Goal: Task Accomplishment & Management: Manage account settings

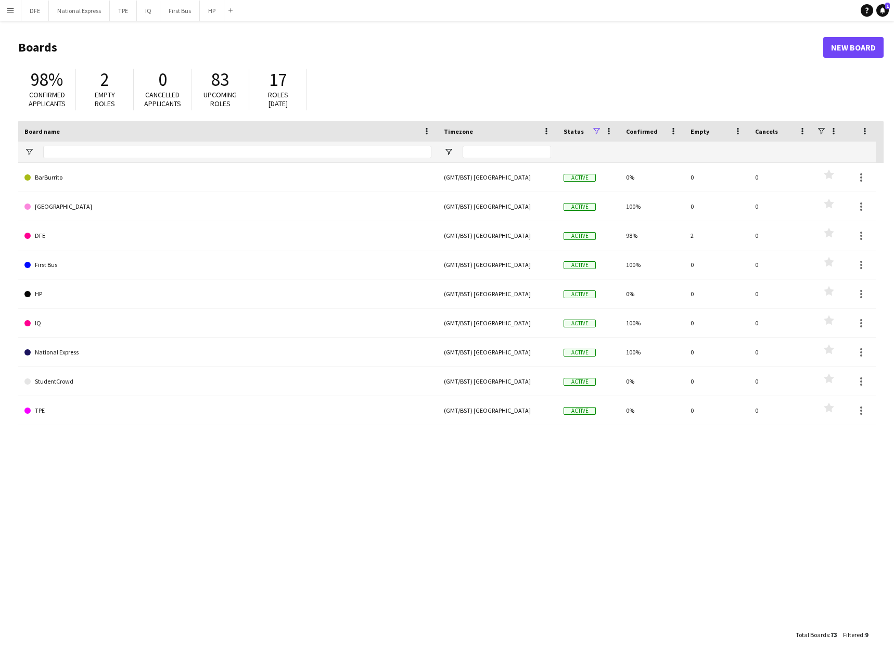
click at [10, 7] on app-icon "Menu" at bounding box center [10, 10] width 8 height 8
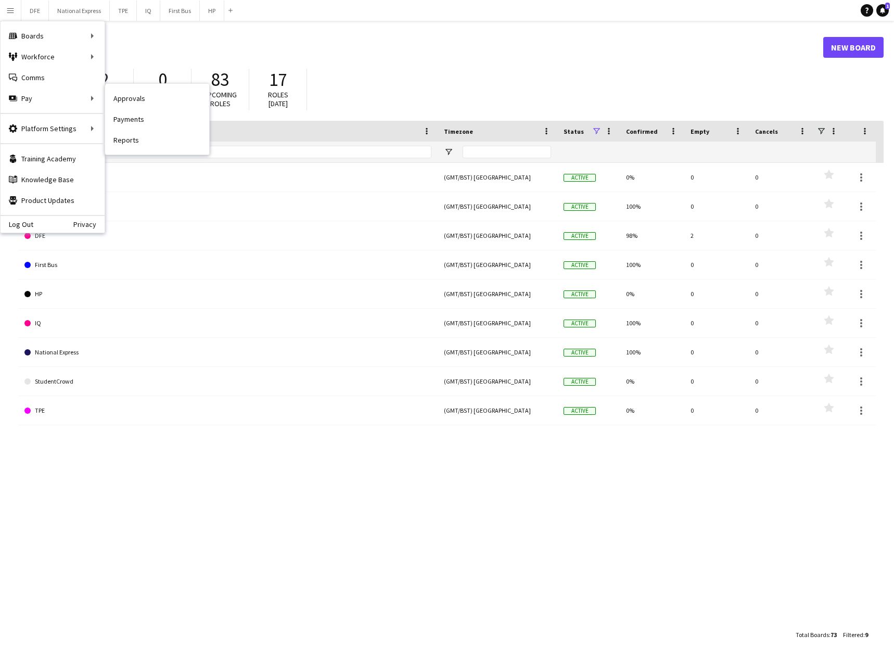
click at [124, 120] on link "Payments" at bounding box center [157, 119] width 104 height 21
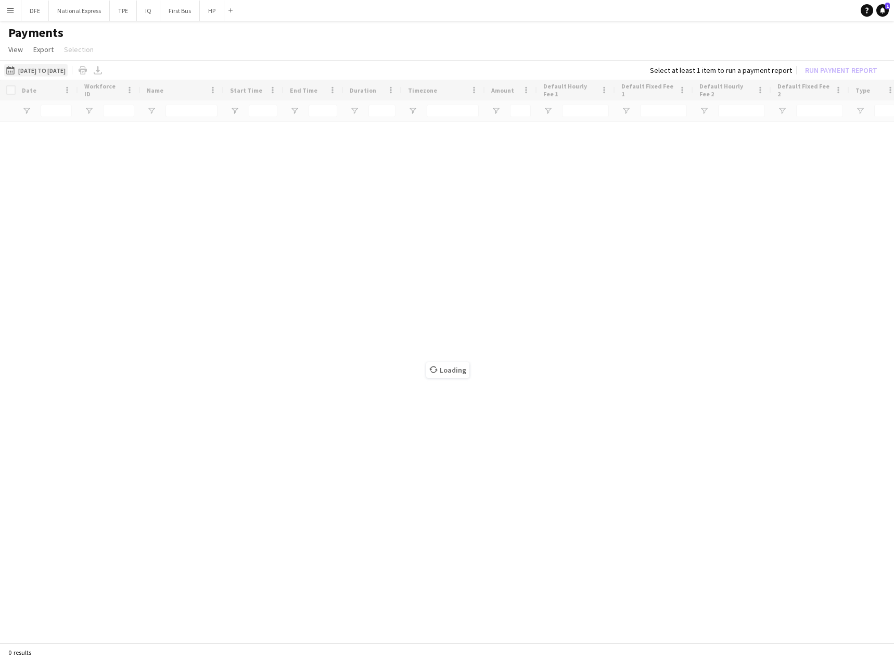
click at [64, 71] on button "01-08-2025 to 25-09-2025 01-08-2025 to 25-09-2025" at bounding box center [35, 70] width 63 height 12
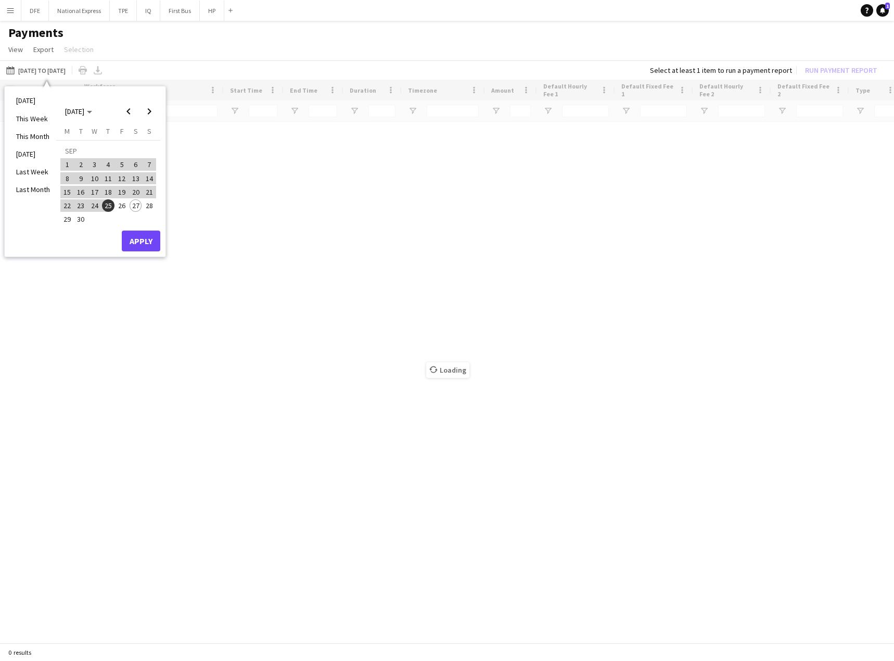
click at [67, 165] on span "1" at bounding box center [67, 164] width 12 height 12
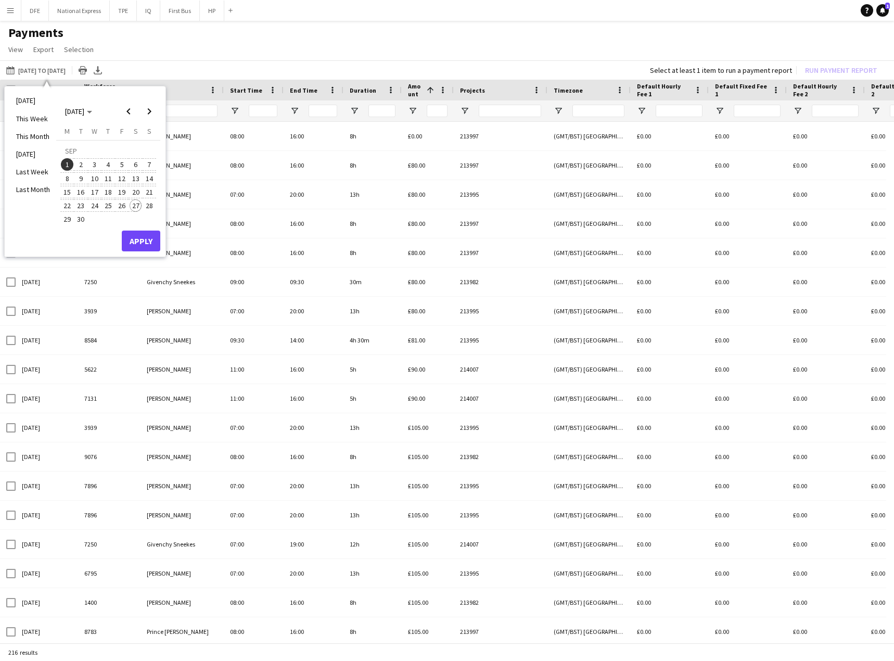
click at [134, 201] on span "27" at bounding box center [136, 205] width 12 height 12
click at [143, 240] on button "Apply" at bounding box center [141, 240] width 38 height 21
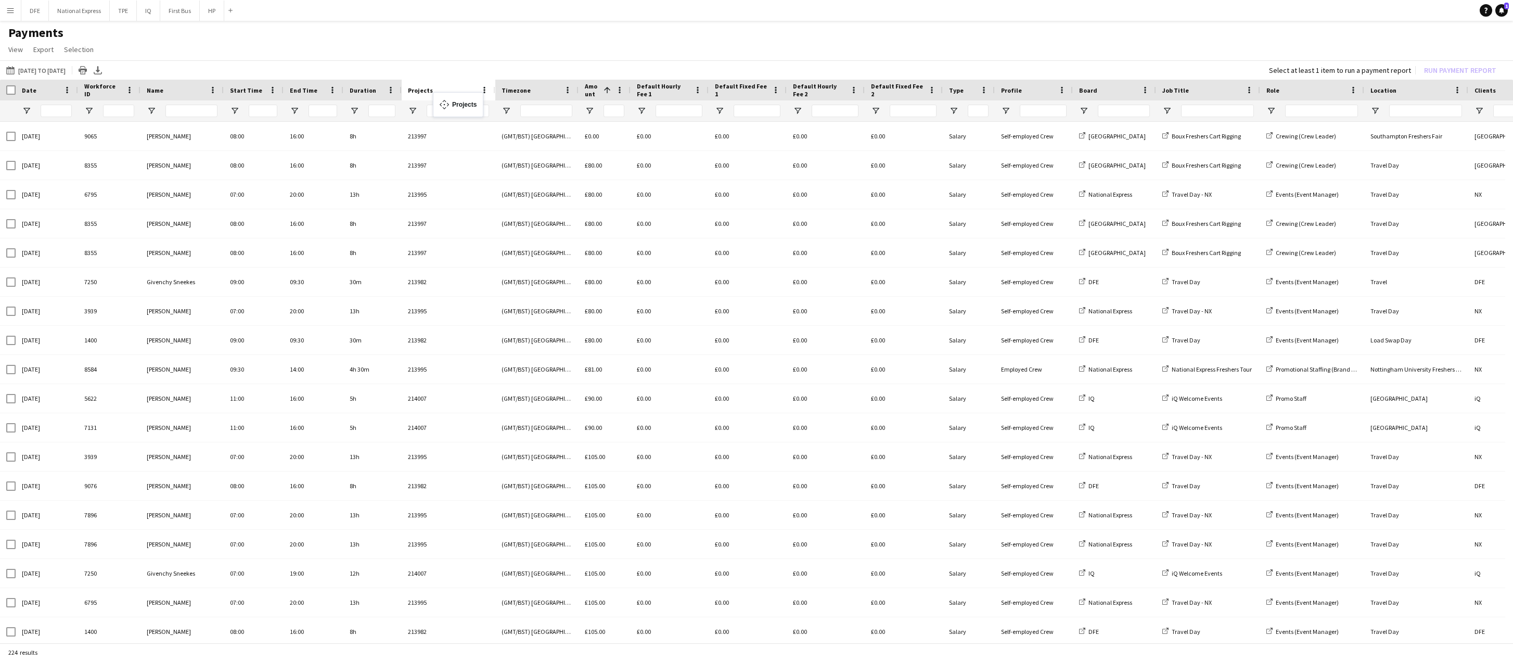
drag, startPoint x: 1420, startPoint y: 87, endPoint x: 438, endPoint y: 98, distance: 982.1
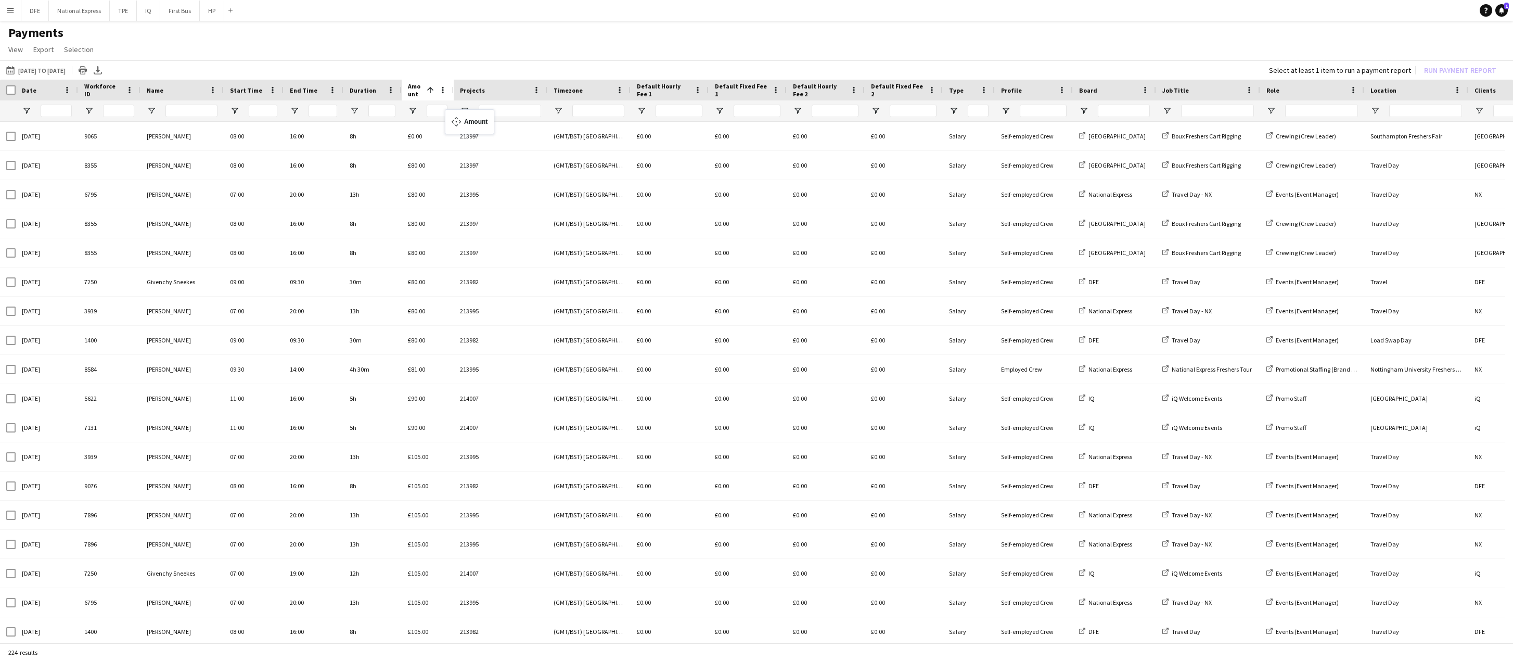
drag, startPoint x: 596, startPoint y: 90, endPoint x: 450, endPoint y: 115, distance: 148.4
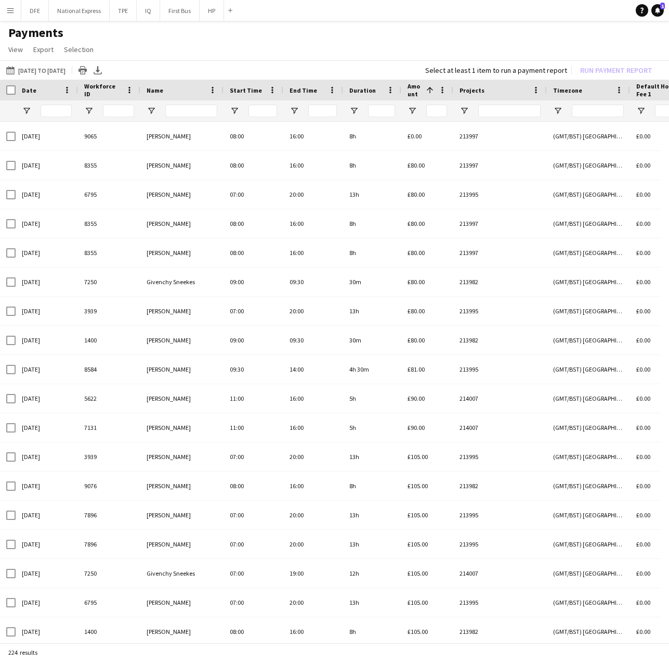
click at [408, 88] on span "Amount" at bounding box center [415, 90] width 15 height 16
click at [413, 91] on span "Amount" at bounding box center [415, 90] width 15 height 16
click at [413, 91] on span "Amount" at bounding box center [419, 90] width 23 height 8
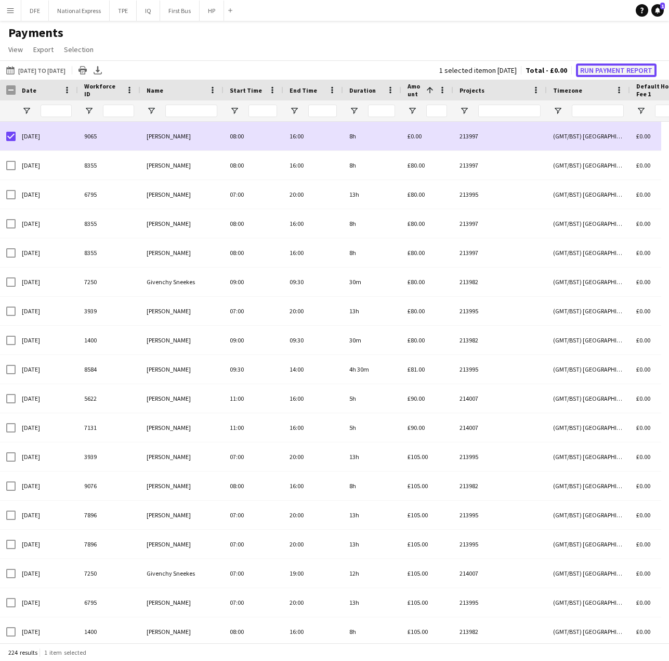
click at [598, 72] on button "Run Payment Report" at bounding box center [616, 70] width 81 height 14
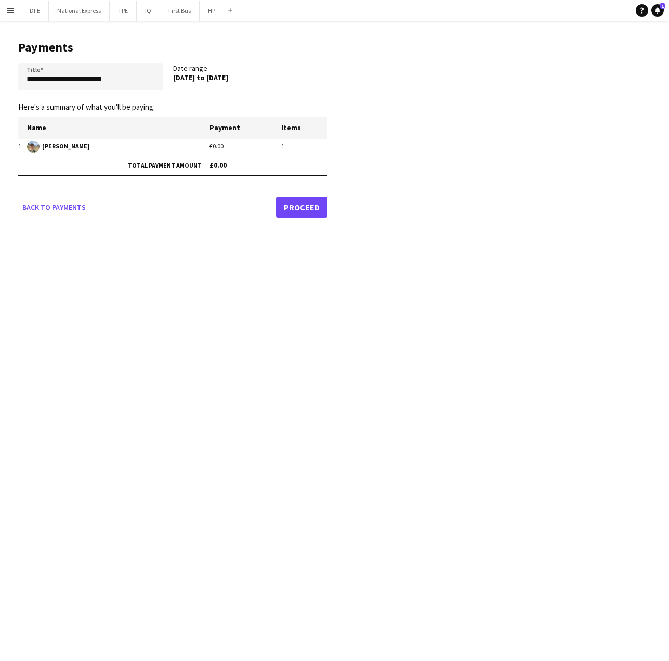
click at [292, 203] on link "Proceed" at bounding box center [301, 207] width 51 height 21
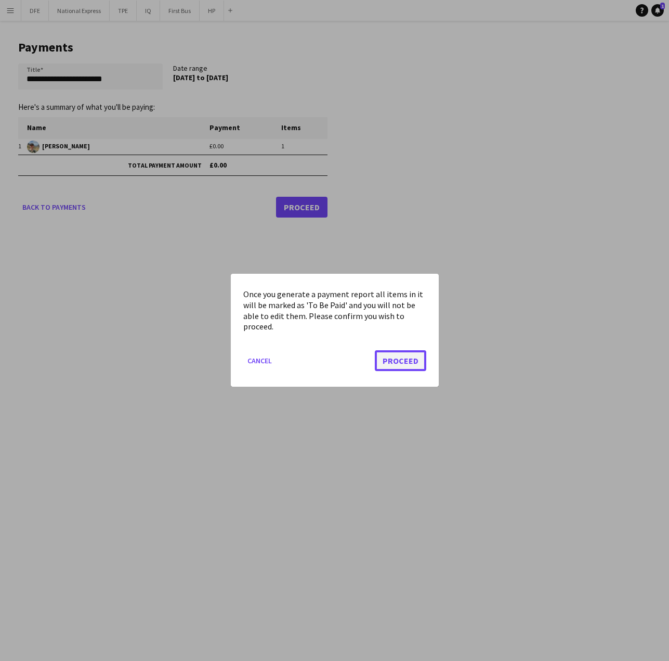
click at [400, 356] on button "Proceed" at bounding box center [400, 361] width 51 height 21
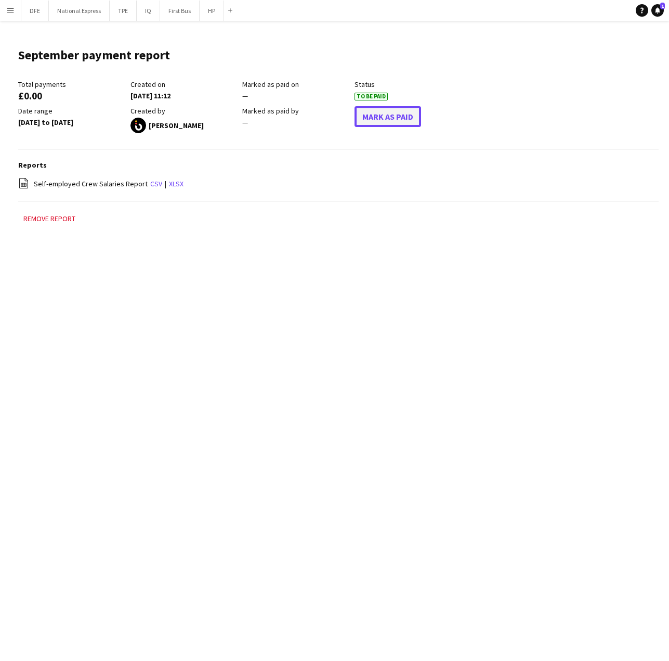
click at [389, 109] on button "Mark As Paid" at bounding box center [388, 116] width 67 height 21
drag, startPoint x: 10, startPoint y: 10, endPoint x: 9, endPoint y: 22, distance: 12.0
click at [9, 10] on app-icon "Menu" at bounding box center [10, 10] width 8 height 8
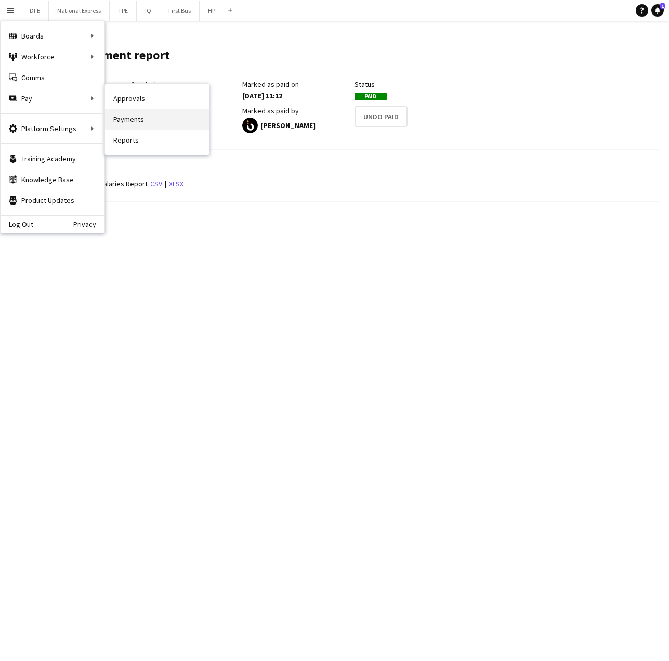
click at [133, 121] on link "Payments" at bounding box center [157, 119] width 104 height 21
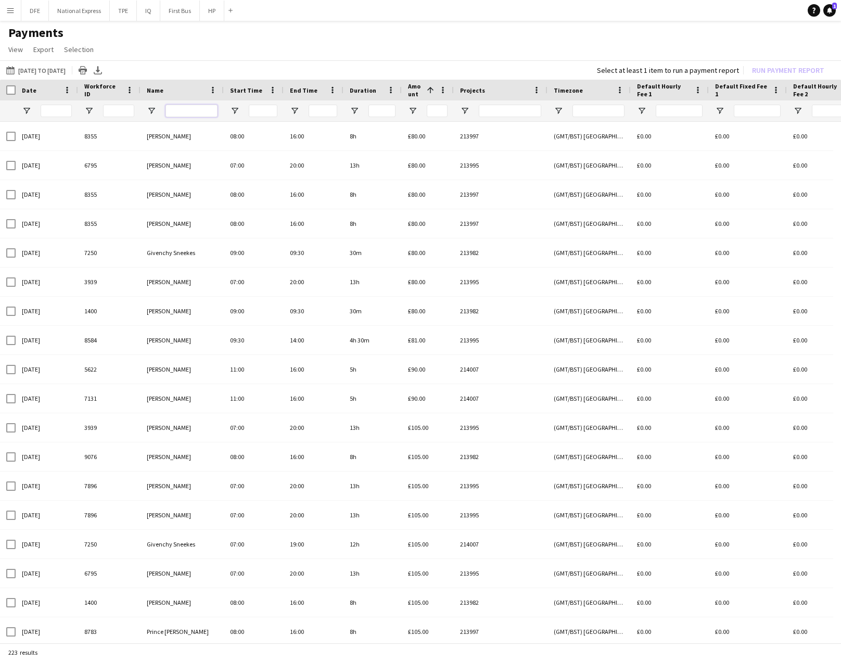
click at [196, 108] on input "Name Filter Input" at bounding box center [191, 111] width 52 height 12
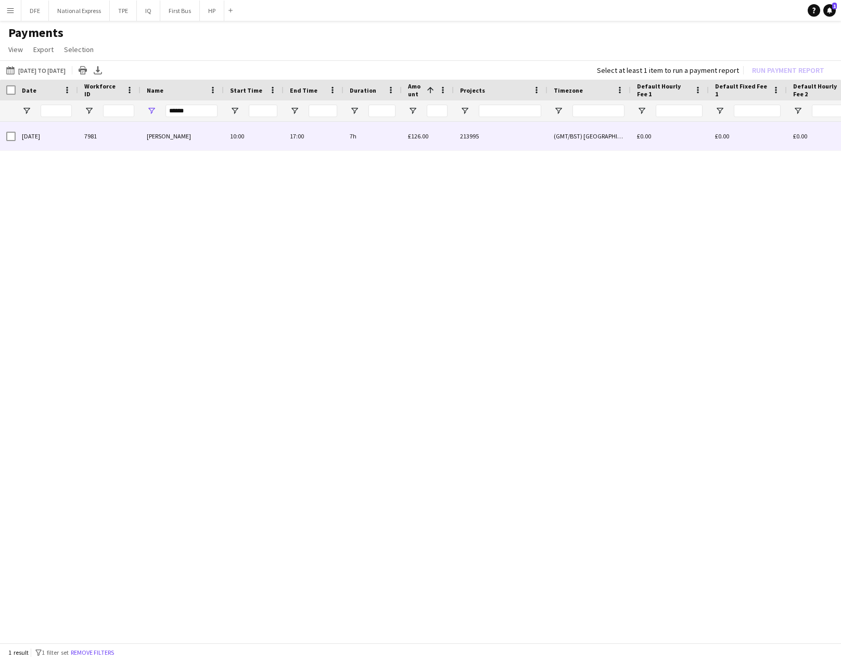
click at [127, 139] on div "7981" at bounding box center [109, 136] width 62 height 29
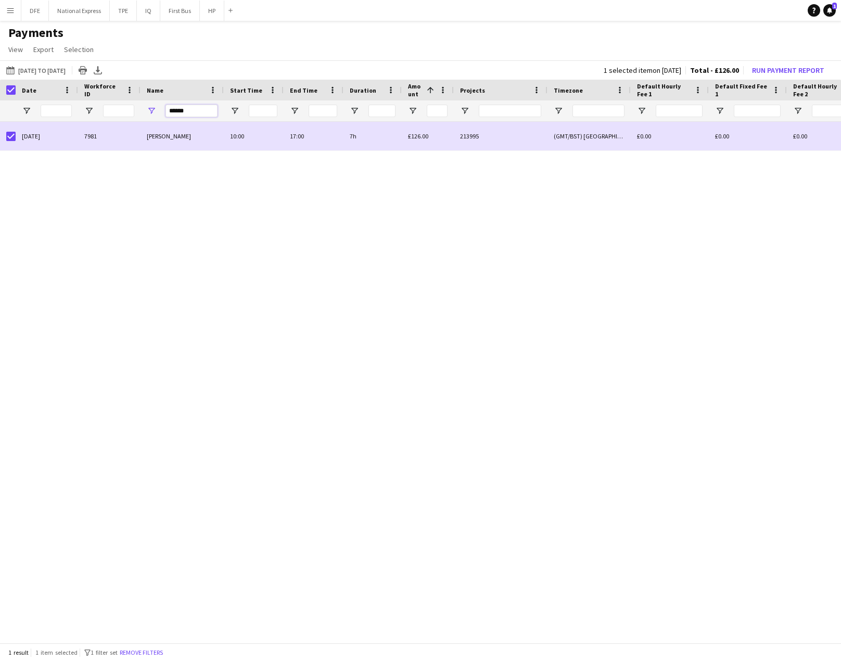
drag, startPoint x: 196, startPoint y: 108, endPoint x: 141, endPoint y: 109, distance: 54.1
click at [142, 109] on div "******" at bounding box center [181, 110] width 83 height 21
drag, startPoint x: 184, startPoint y: 110, endPoint x: 151, endPoint y: 106, distance: 32.5
click at [151, 106] on div "*****" at bounding box center [181, 110] width 83 height 21
drag, startPoint x: 197, startPoint y: 109, endPoint x: 162, endPoint y: 110, distance: 35.4
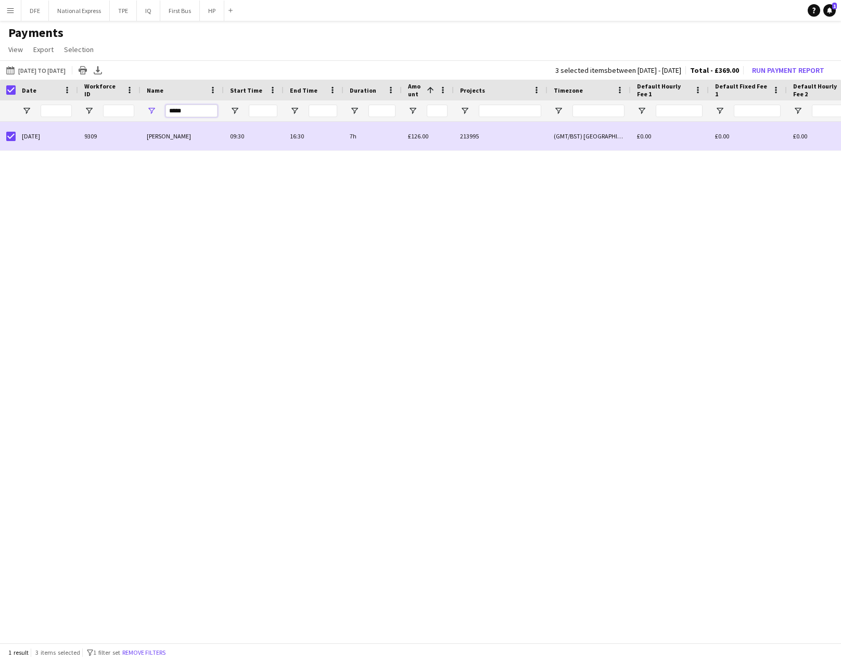
click at [162, 110] on div "*****" at bounding box center [181, 110] width 83 height 21
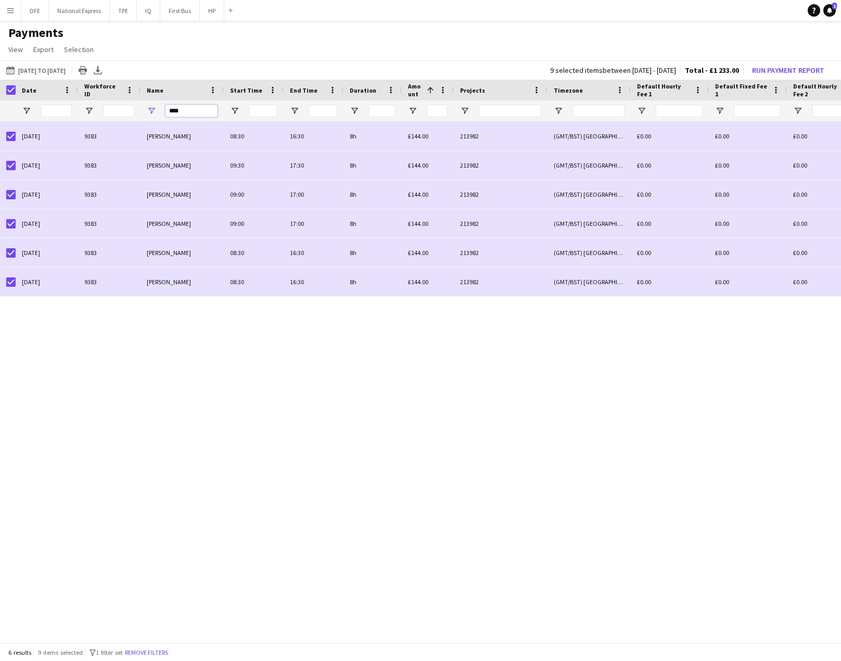
drag, startPoint x: 190, startPoint y: 111, endPoint x: 152, endPoint y: 111, distance: 38.5
click at [152, 111] on div "****" at bounding box center [181, 110] width 83 height 21
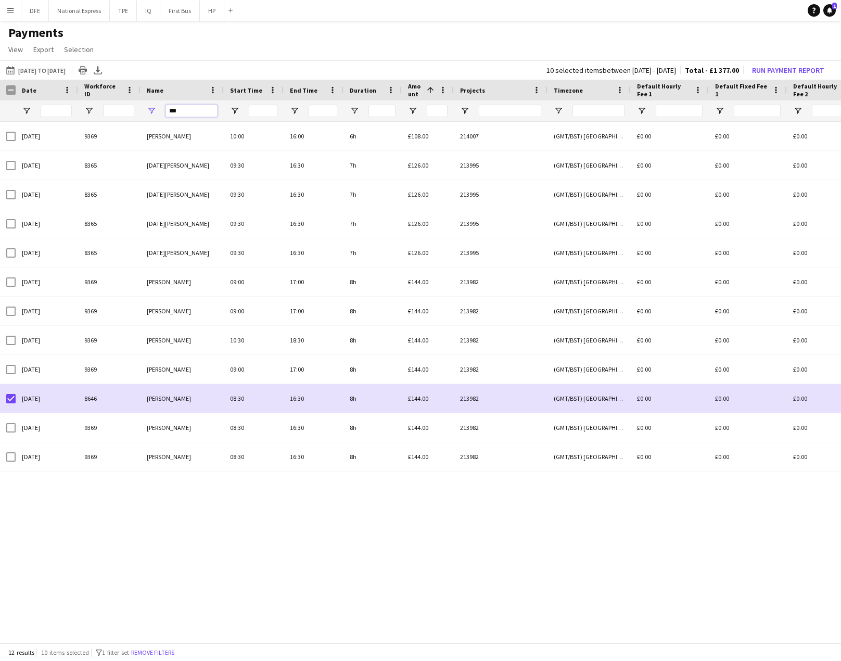
drag, startPoint x: 186, startPoint y: 108, endPoint x: 167, endPoint y: 110, distance: 18.9
click at [167, 110] on input "***" at bounding box center [191, 111] width 52 height 12
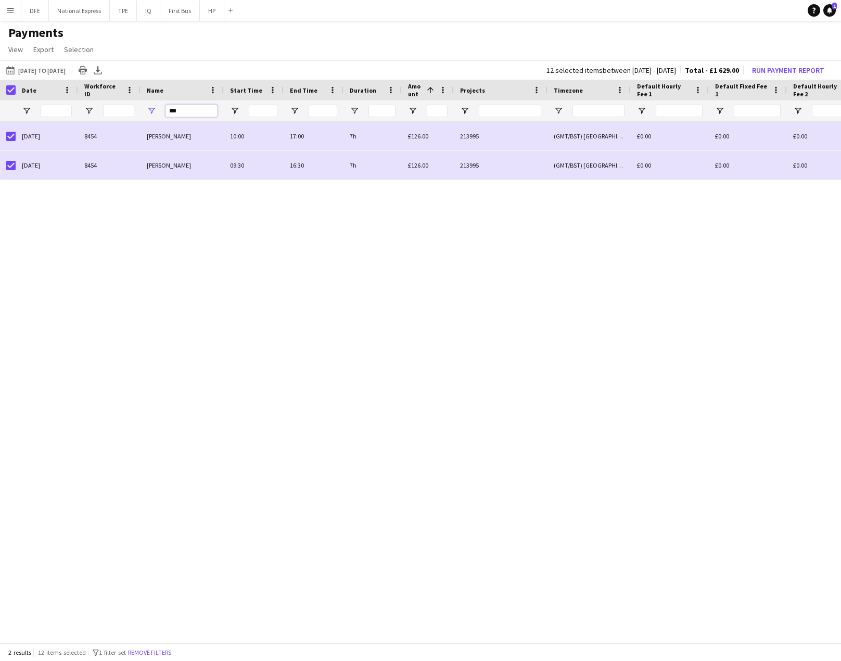
drag, startPoint x: 182, startPoint y: 108, endPoint x: 158, endPoint y: 109, distance: 24.0
click at [158, 109] on div "***" at bounding box center [181, 110] width 83 height 21
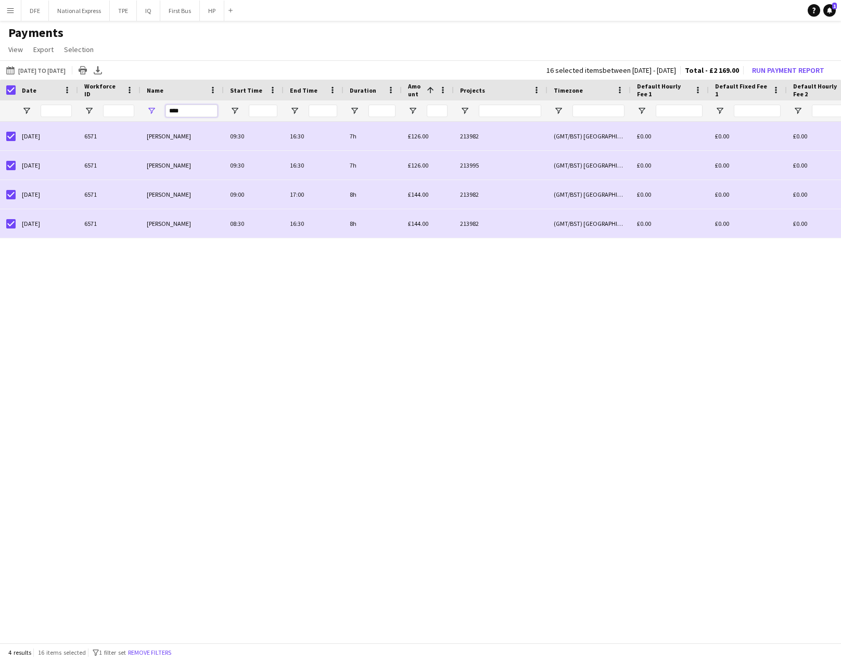
drag, startPoint x: 176, startPoint y: 108, endPoint x: 149, endPoint y: 110, distance: 27.1
click at [150, 110] on div "****" at bounding box center [181, 110] width 83 height 21
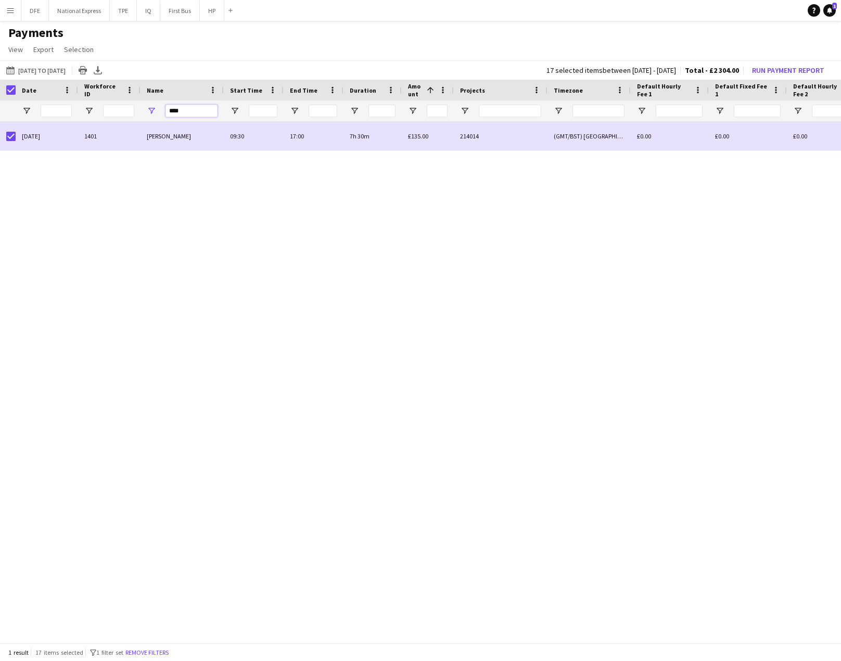
drag, startPoint x: 184, startPoint y: 111, endPoint x: 155, endPoint y: 111, distance: 29.1
click at [155, 111] on div "****" at bounding box center [181, 110] width 83 height 21
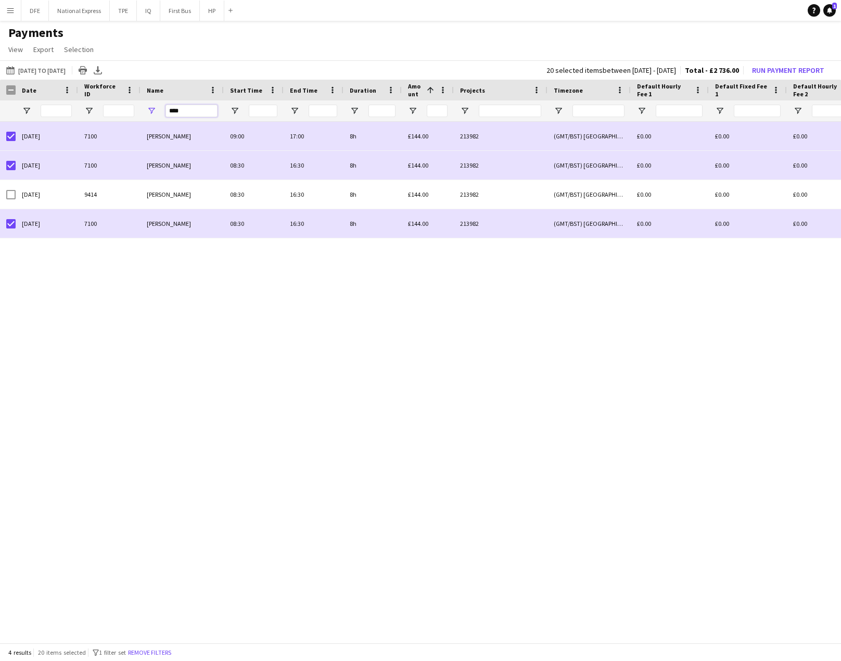
drag, startPoint x: 171, startPoint y: 109, endPoint x: 163, endPoint y: 108, distance: 7.9
click at [163, 108] on div "****" at bounding box center [181, 110] width 83 height 21
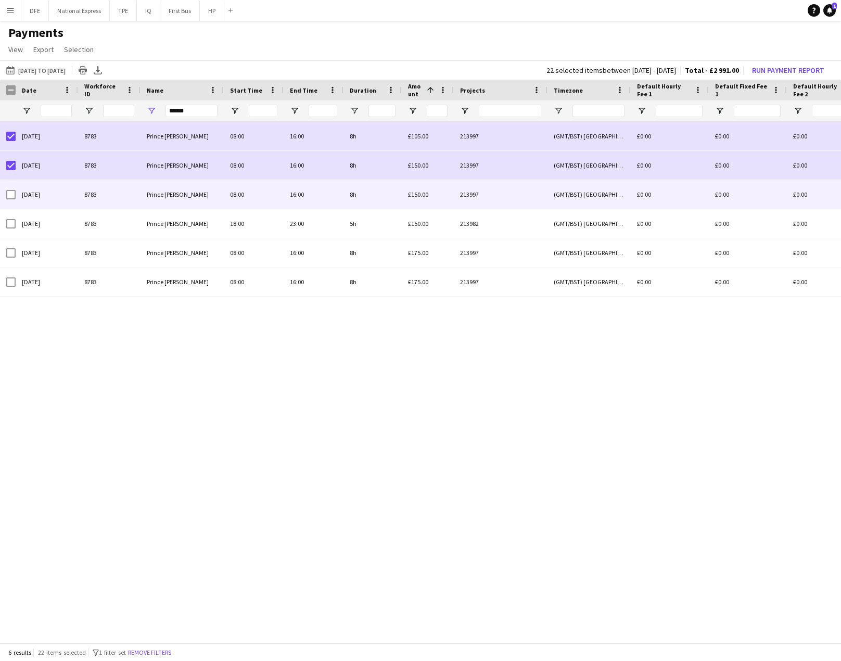
click at [12, 188] on div at bounding box center [10, 194] width 9 height 29
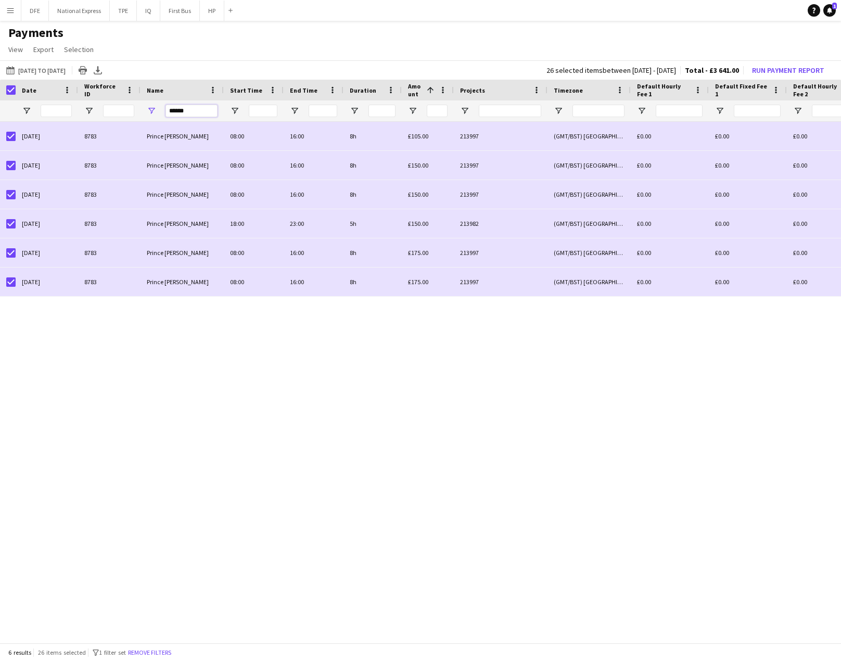
drag, startPoint x: 182, startPoint y: 111, endPoint x: 161, endPoint y: 110, distance: 21.3
click at [161, 110] on div "******" at bounding box center [181, 110] width 83 height 21
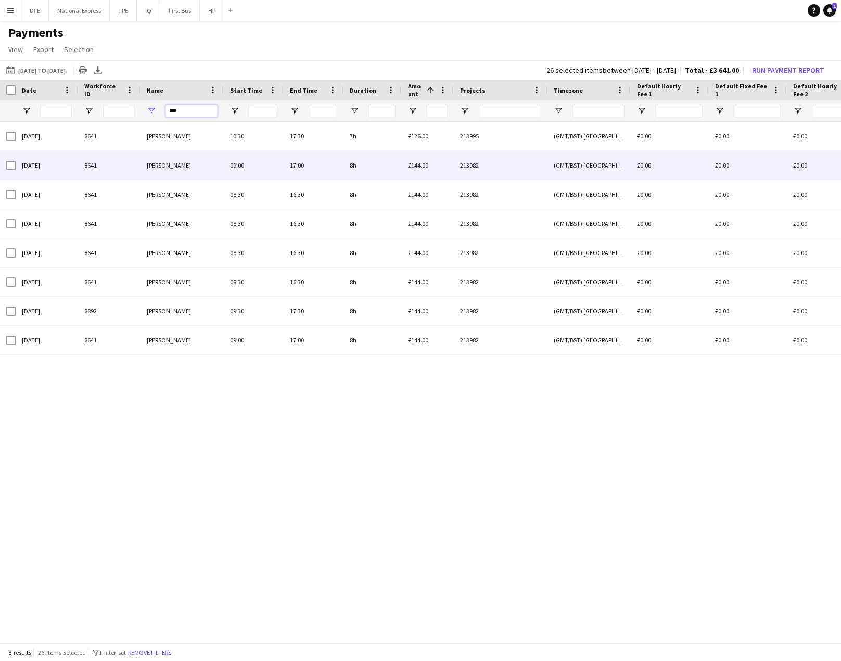
type input "***"
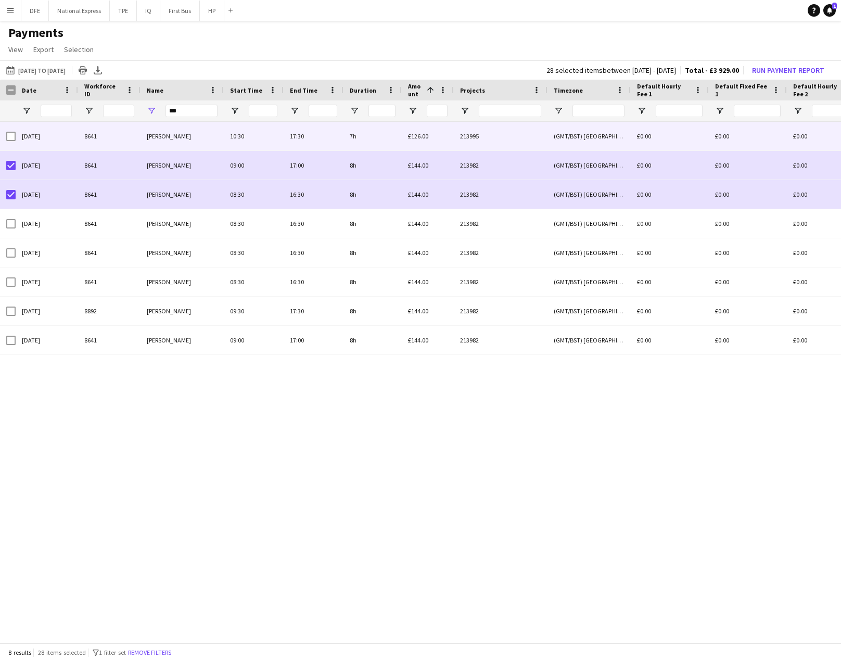
click at [19, 136] on div "[DATE]" at bounding box center [47, 136] width 62 height 29
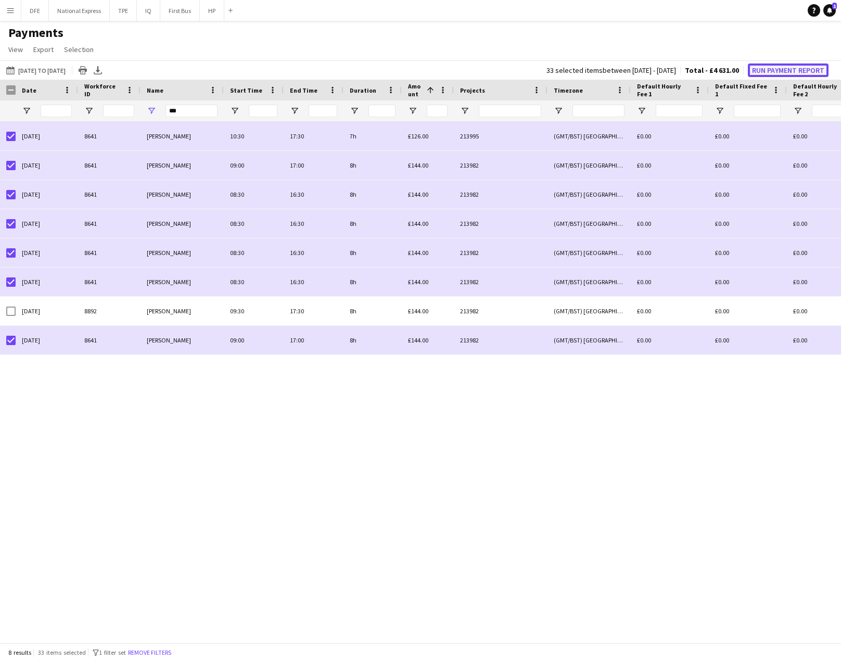
click at [781, 69] on button "Run Payment Report" at bounding box center [787, 70] width 81 height 14
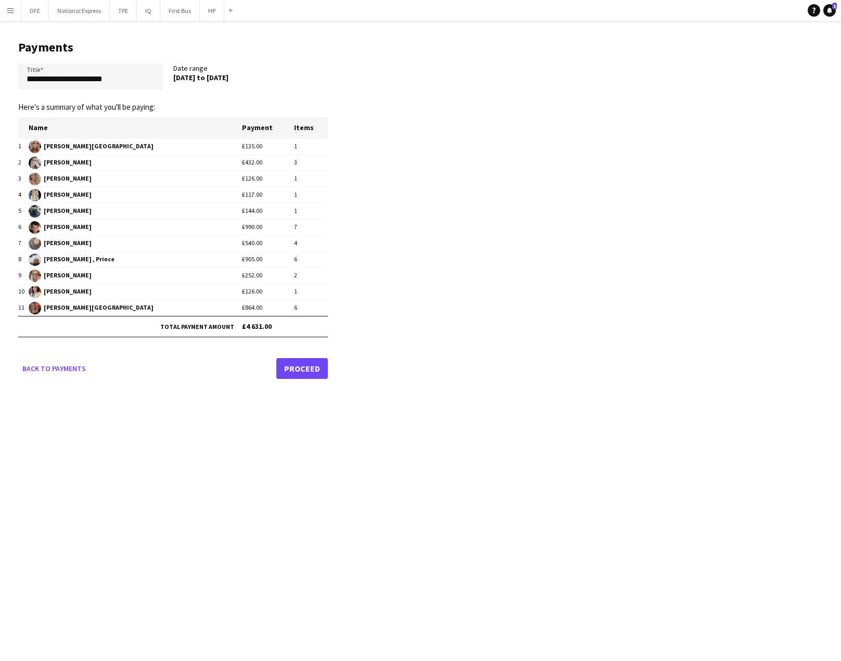
click at [298, 371] on link "Proceed" at bounding box center [301, 368] width 51 height 21
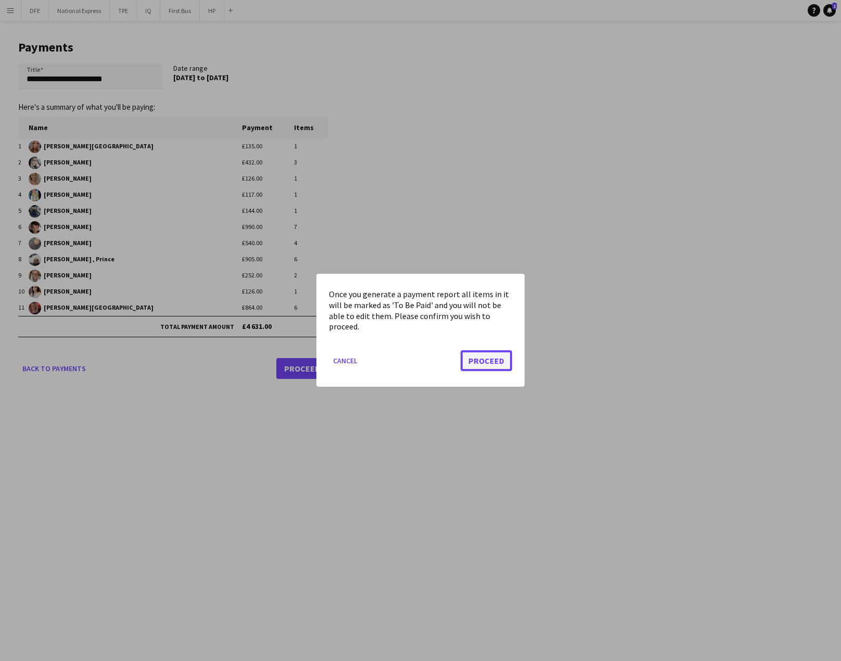
click at [503, 367] on button "Proceed" at bounding box center [485, 361] width 51 height 21
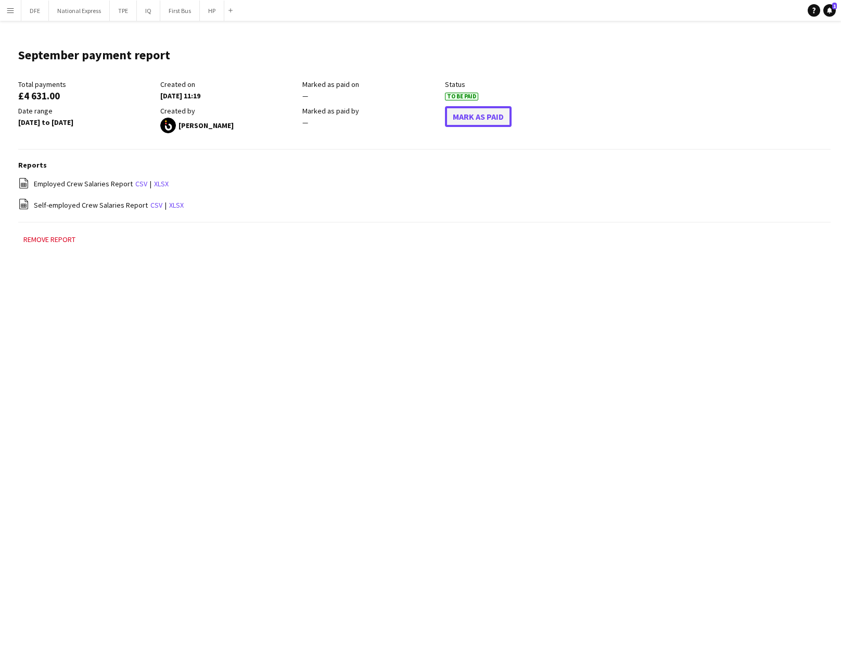
click at [483, 126] on button "Mark As Paid" at bounding box center [478, 116] width 67 height 21
click at [7, 12] on app-icon "Menu" at bounding box center [10, 10] width 8 height 8
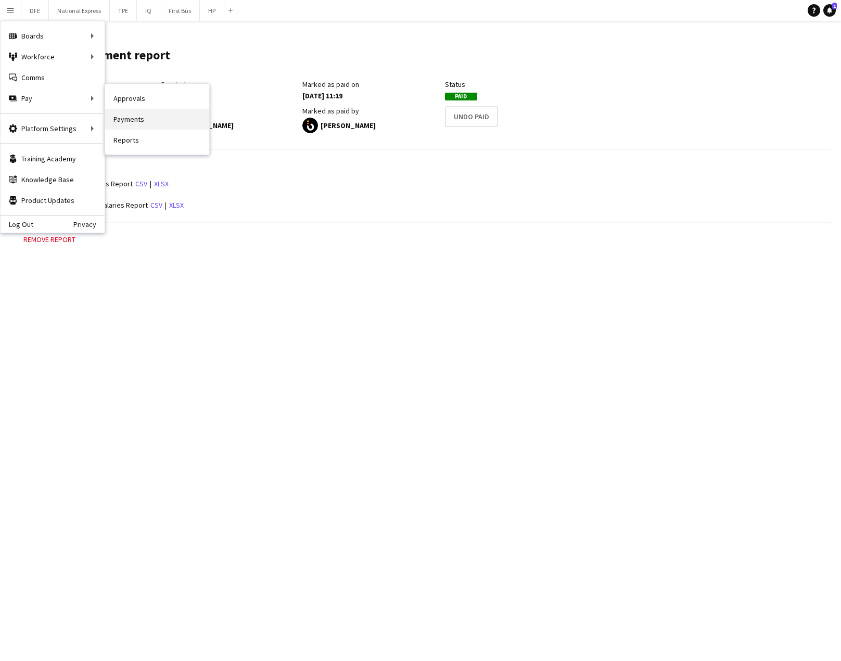
click at [129, 114] on link "Payments" at bounding box center [157, 119] width 104 height 21
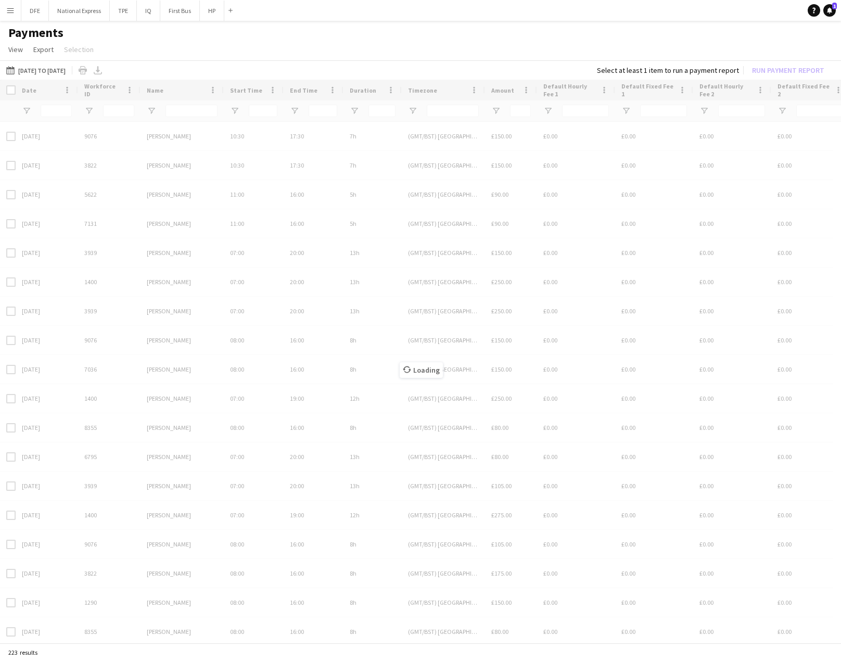
type input "***"
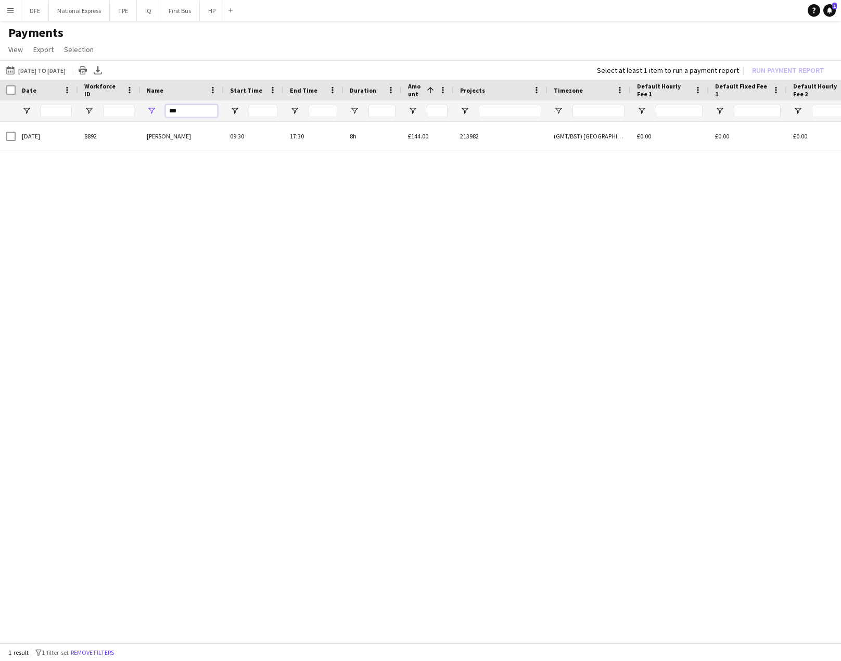
drag, startPoint x: 206, startPoint y: 108, endPoint x: 139, endPoint y: 108, distance: 67.6
click at [141, 108] on div "***" at bounding box center [181, 110] width 83 height 21
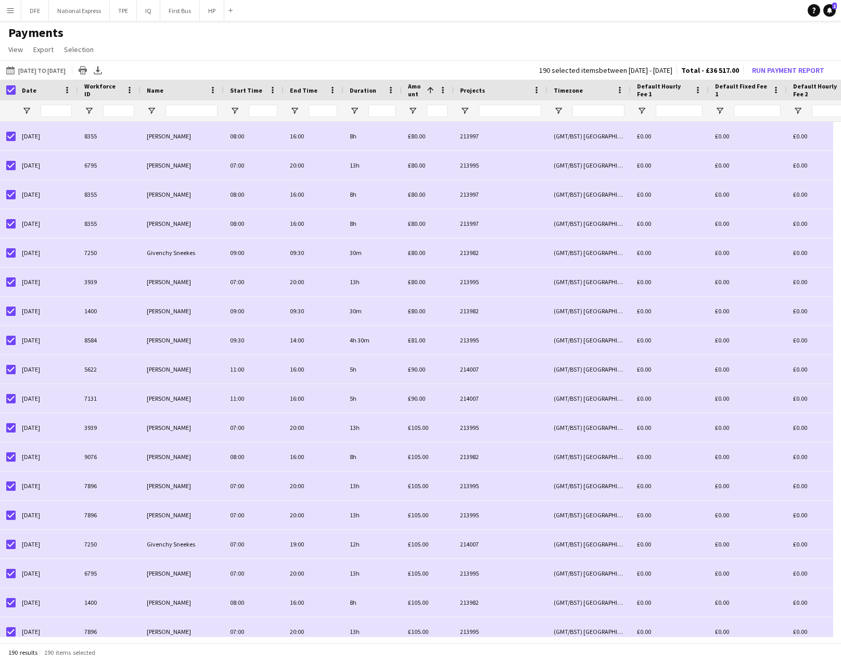
click at [493, 49] on app-page-menu "View Customise view Customise filters Reset Filters Reset View Reset All Export…" at bounding box center [420, 51] width 841 height 20
click at [636, 31] on h1 "Payments" at bounding box center [420, 33] width 841 height 16
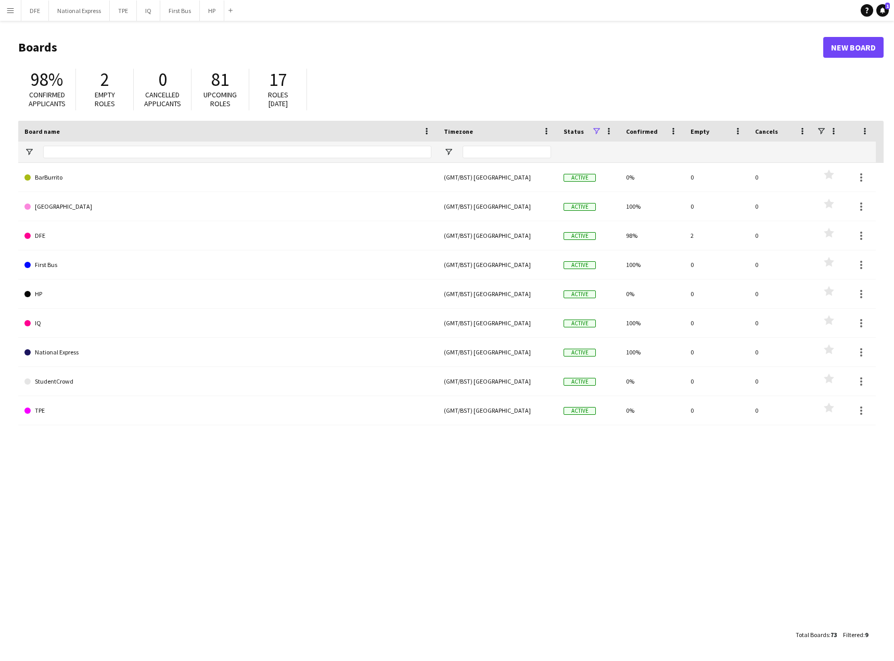
click at [7, 12] on app-icon "Menu" at bounding box center [10, 10] width 8 height 8
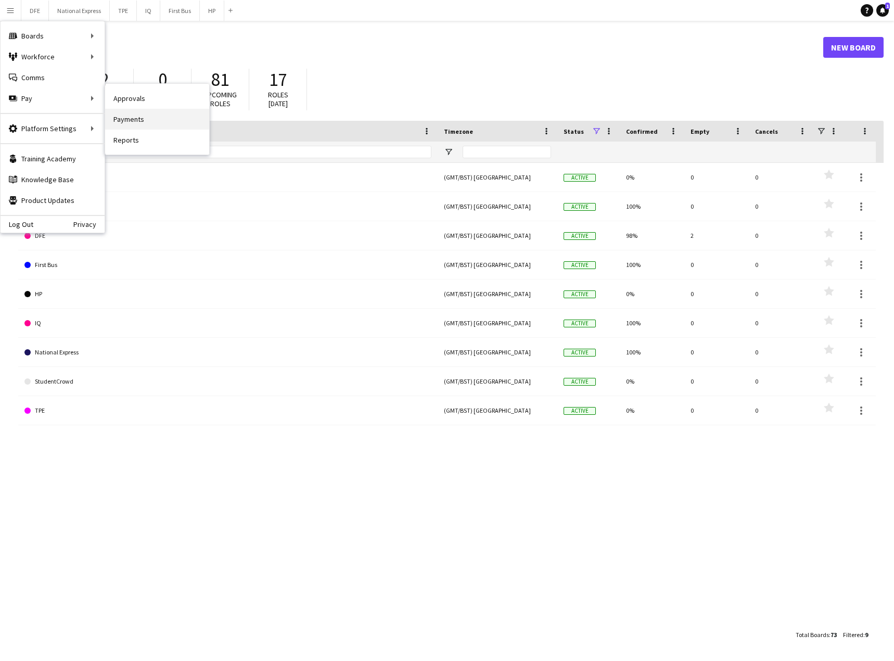
click at [135, 125] on link "Payments" at bounding box center [157, 119] width 104 height 21
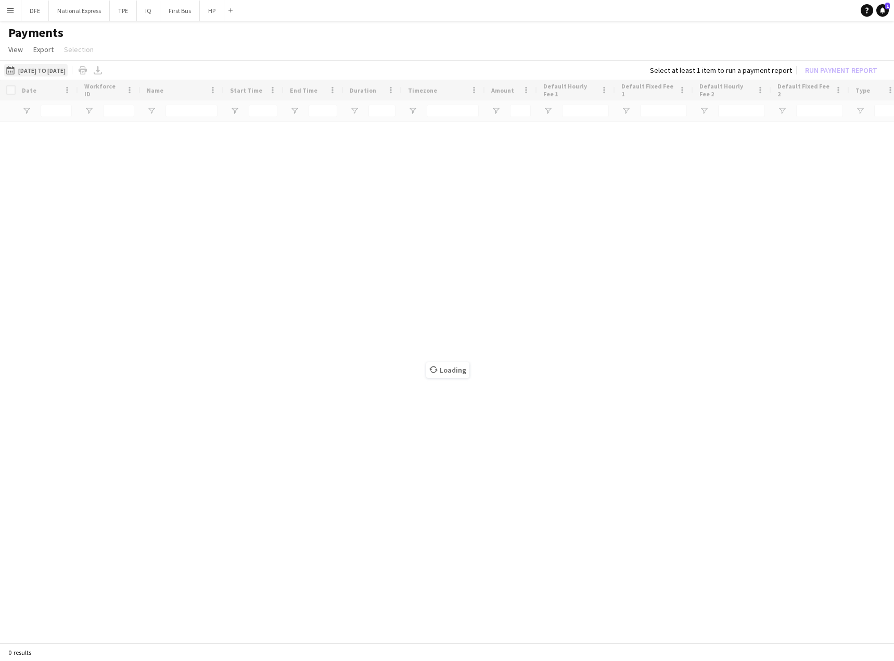
click at [38, 69] on button "[DATE] to [DATE] [DATE] to [DATE]" at bounding box center [35, 70] width 63 height 12
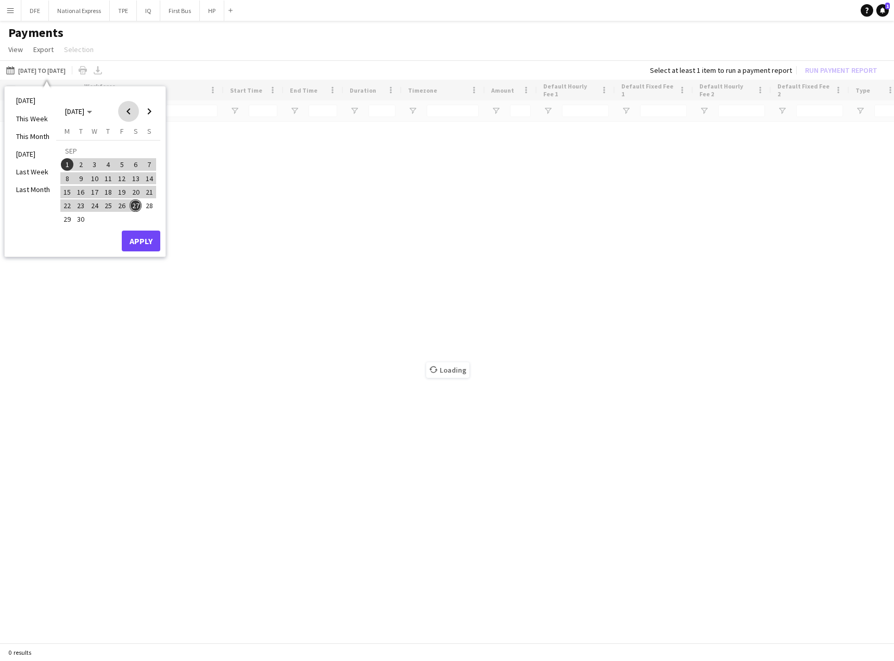
click at [130, 111] on span "Previous month" at bounding box center [128, 111] width 21 height 21
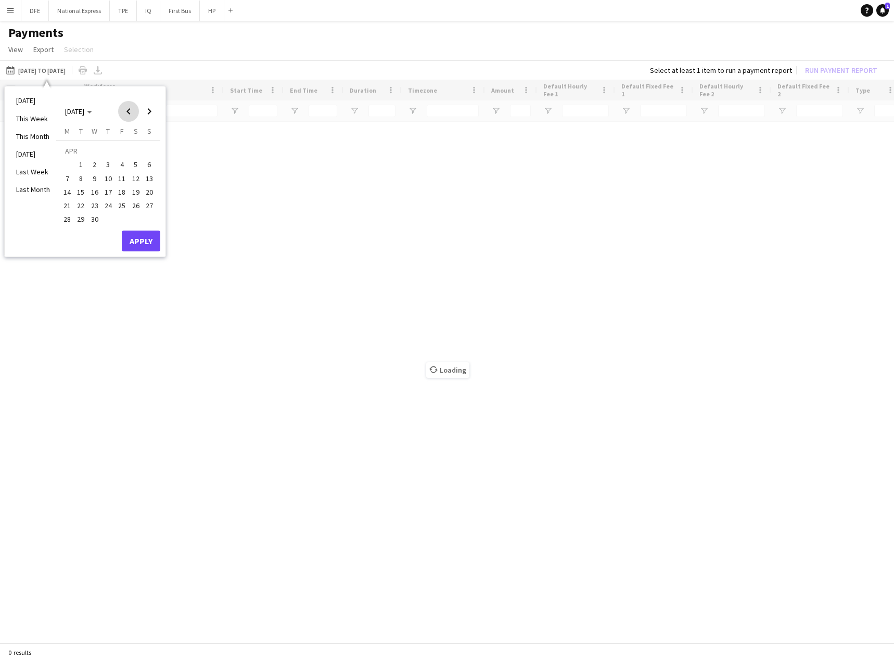
click at [130, 111] on span "Previous month" at bounding box center [128, 111] width 21 height 21
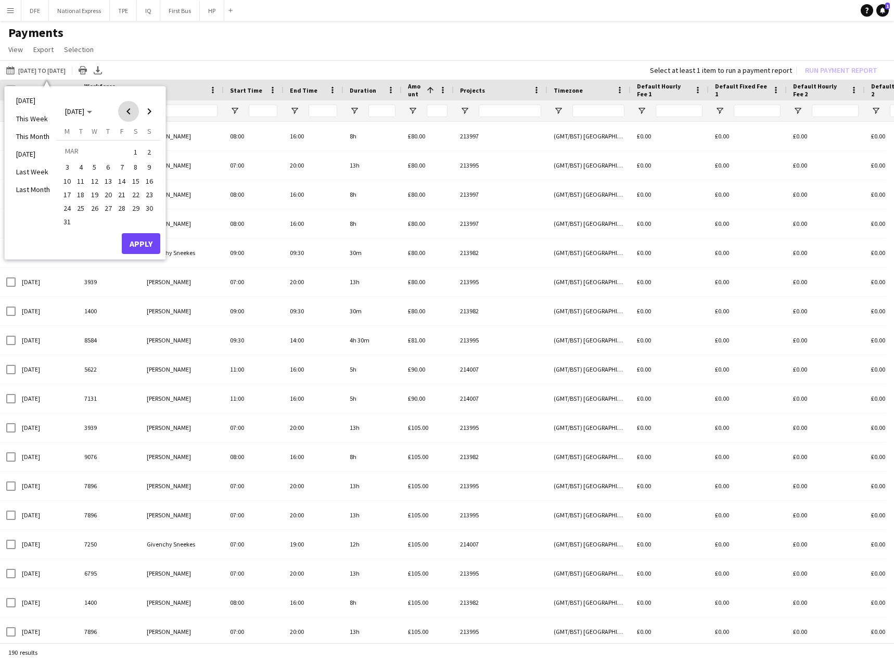
click at [130, 111] on span "Previous month" at bounding box center [128, 111] width 21 height 21
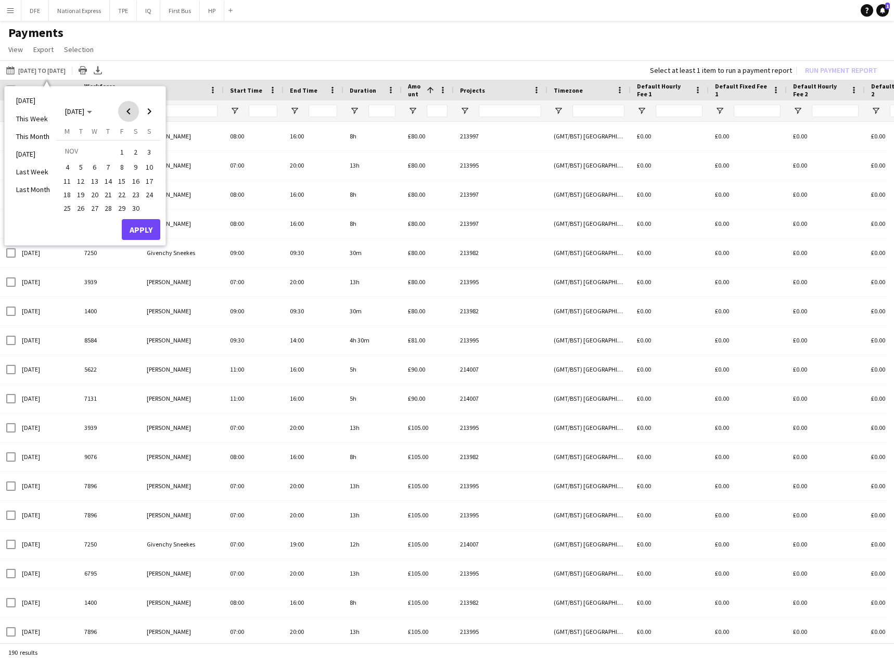
click at [130, 111] on span "Previous month" at bounding box center [128, 111] width 21 height 21
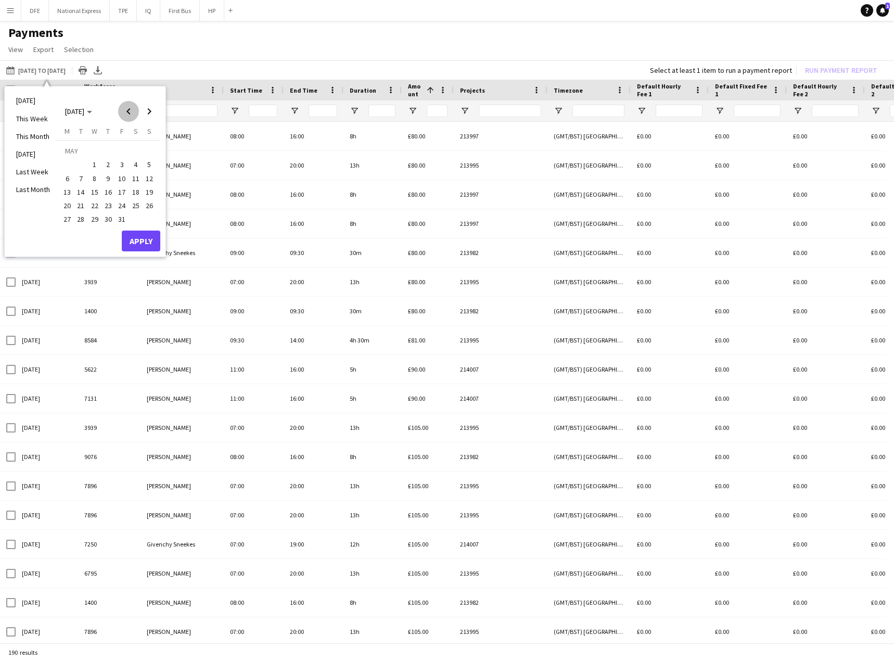
click at [130, 111] on span "Previous month" at bounding box center [128, 111] width 21 height 21
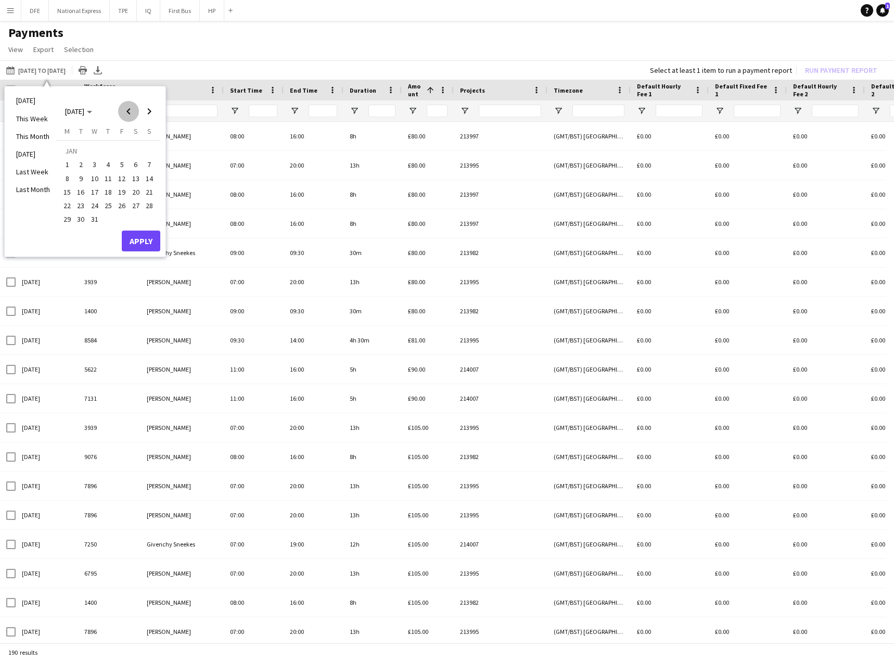
click at [130, 111] on span "Previous month" at bounding box center [128, 111] width 21 height 21
click at [94, 160] on span "1" at bounding box center [94, 164] width 12 height 12
click at [149, 111] on span "Next month" at bounding box center [149, 111] width 21 height 21
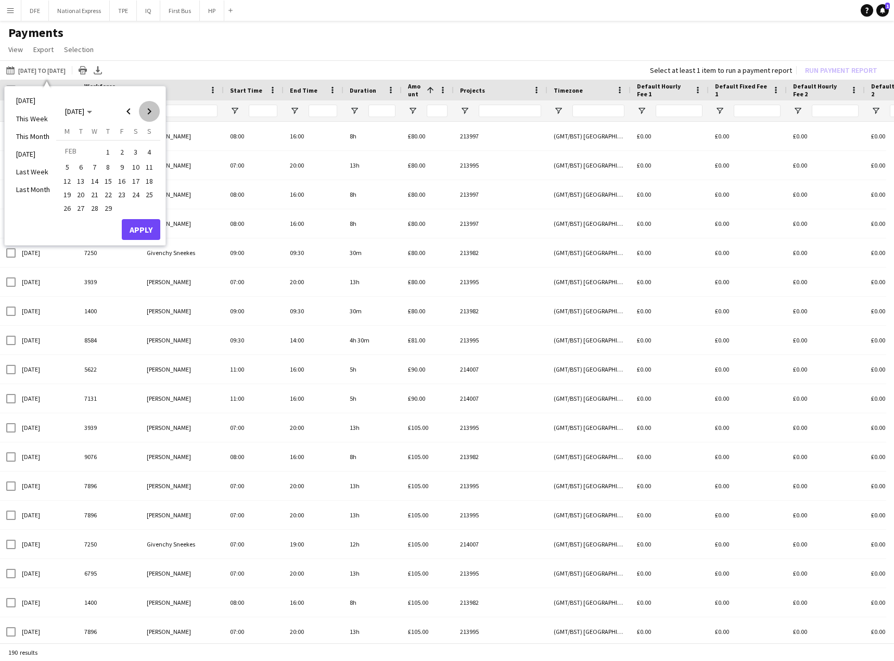
click at [149, 111] on span "Next month" at bounding box center [149, 111] width 21 height 21
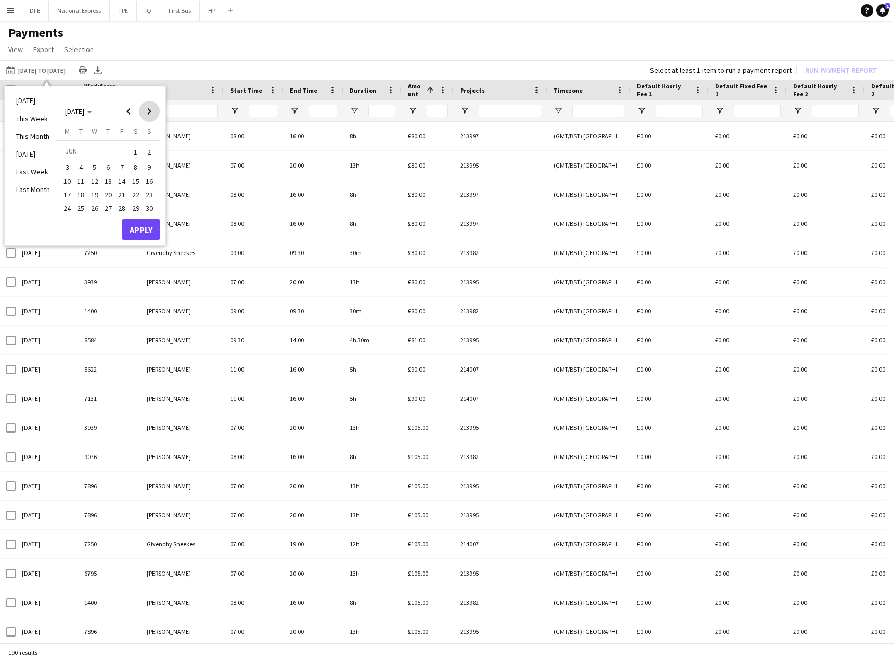
click at [149, 111] on span "Next month" at bounding box center [149, 111] width 21 height 21
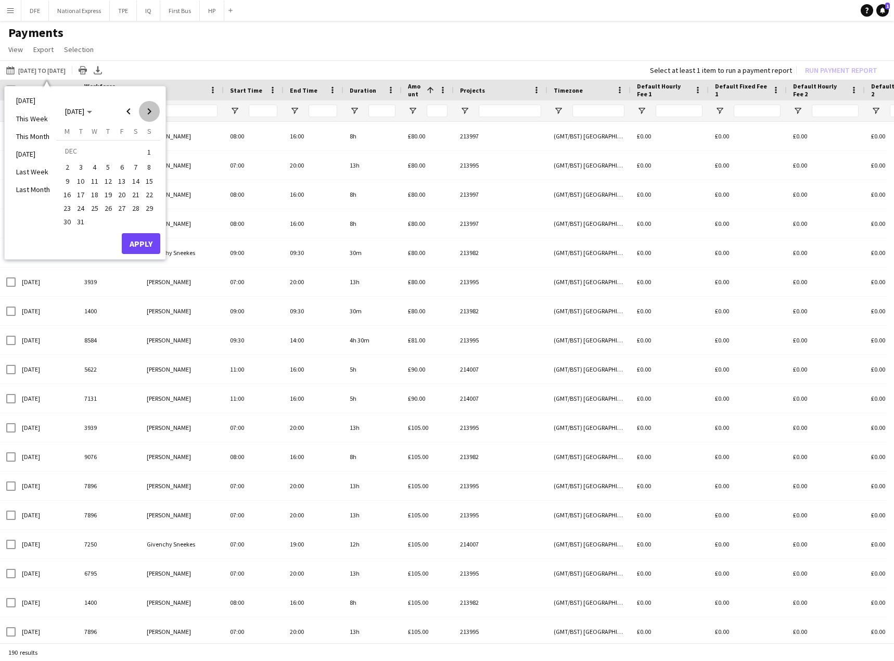
click at [149, 111] on span "Next month" at bounding box center [149, 111] width 21 height 21
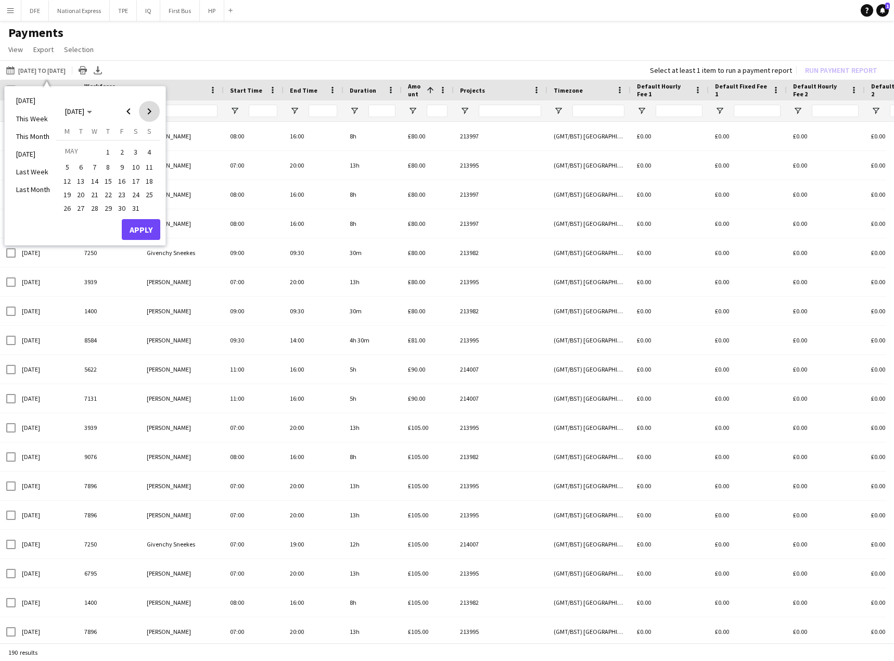
click at [149, 111] on span "Next month" at bounding box center [149, 111] width 21 height 21
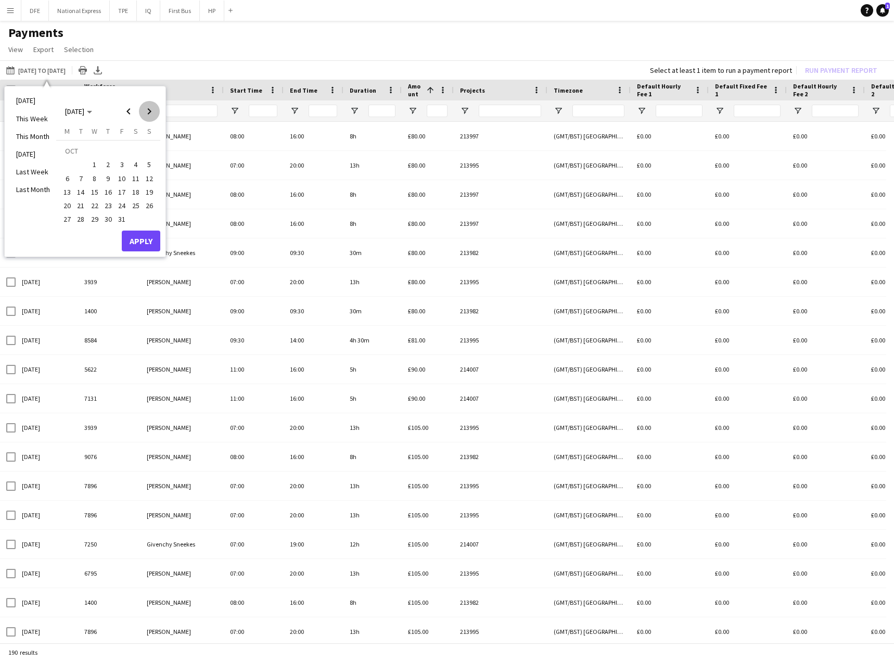
click at [149, 111] on span "Next month" at bounding box center [149, 111] width 21 height 21
drag, startPoint x: 119, startPoint y: 193, endPoint x: 137, endPoint y: 231, distance: 42.1
click at [118, 193] on span "21" at bounding box center [121, 194] width 12 height 12
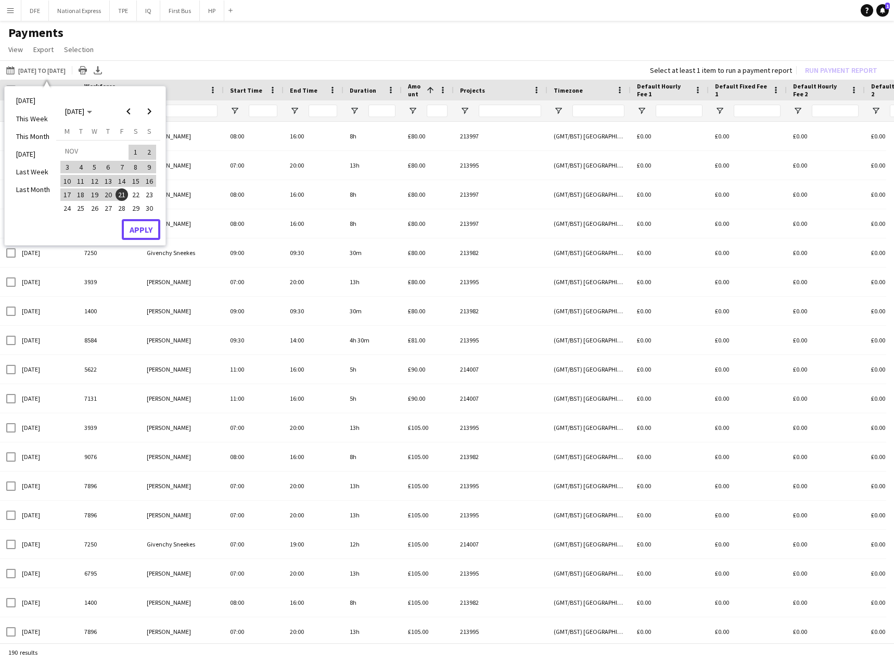
click at [144, 229] on button "Apply" at bounding box center [141, 229] width 38 height 21
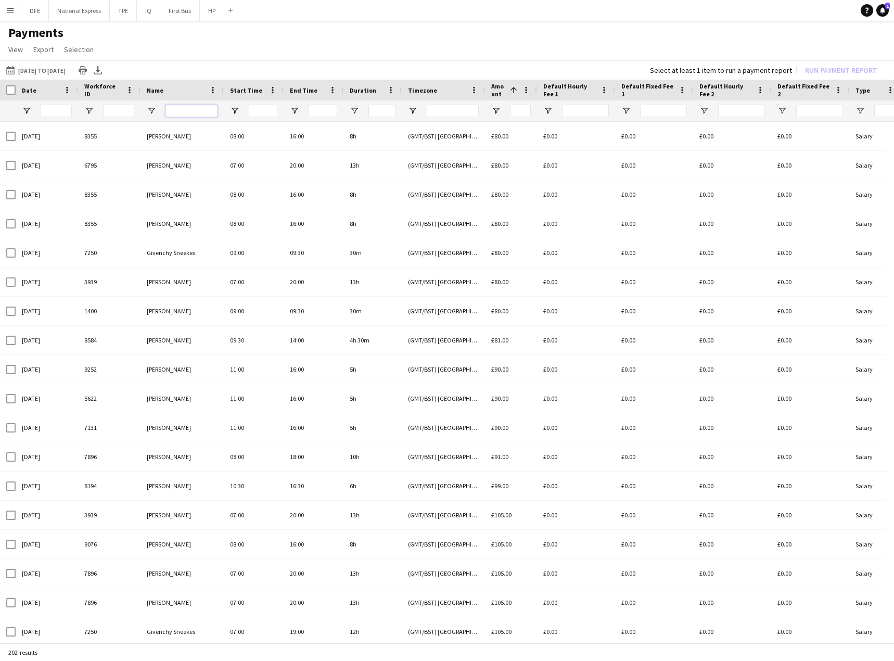
click at [184, 109] on input "Name Filter Input" at bounding box center [191, 111] width 52 height 12
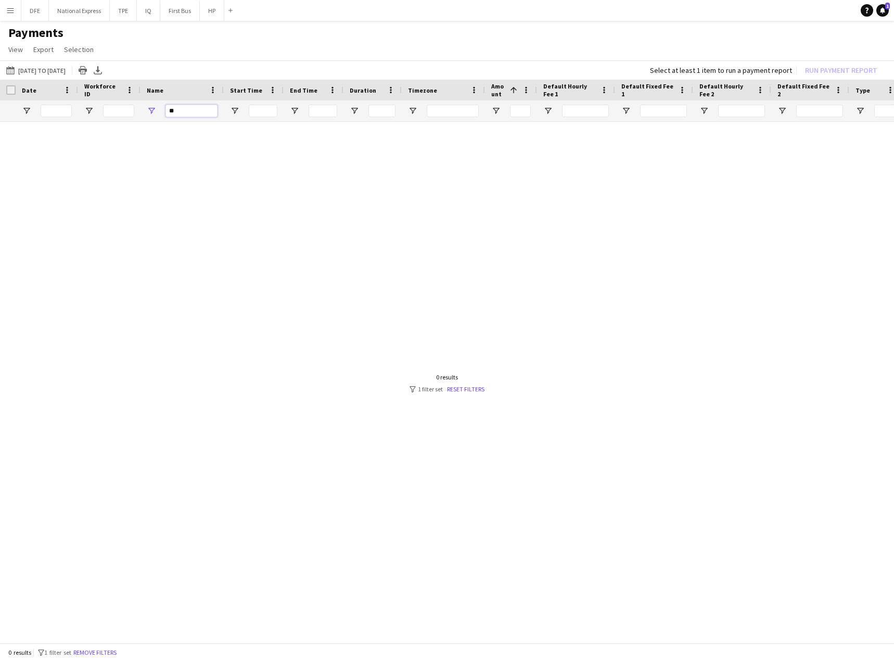
type input "*"
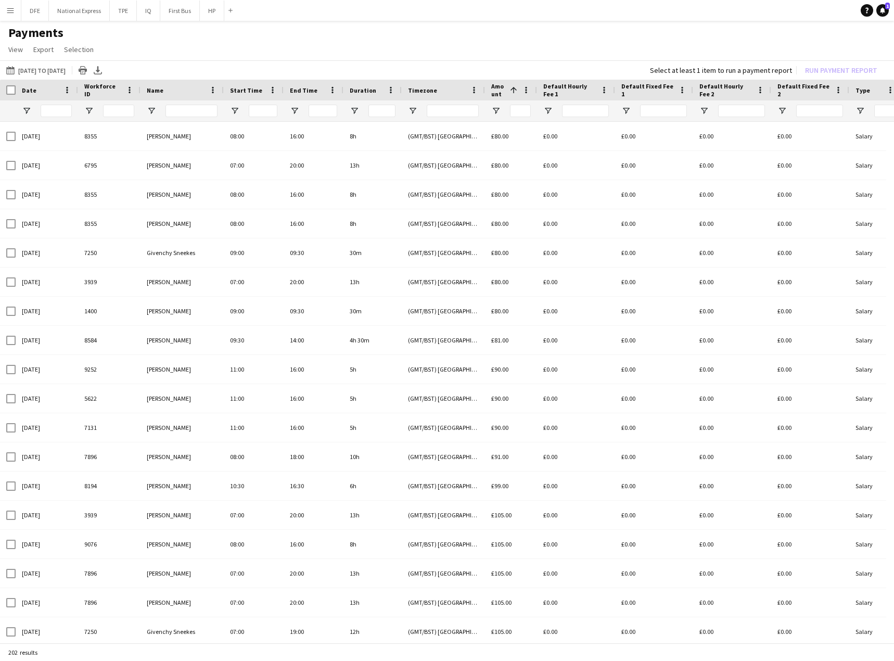
click at [36, 87] on div "Date" at bounding box center [40, 90] width 37 height 16
